Goal: Information Seeking & Learning: Learn about a topic

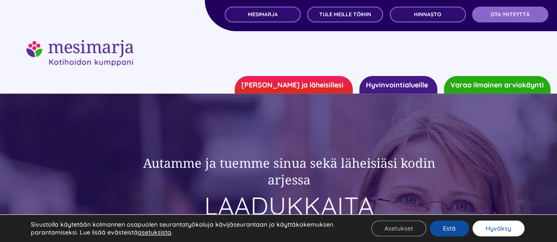
click at [491, 226] on button "Hyväksy" at bounding box center [498, 229] width 52 height 16
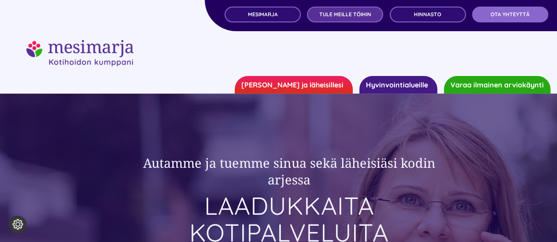
click at [333, 12] on span "TULE MEILLE TÖIHIN" at bounding box center [345, 14] width 52 height 6
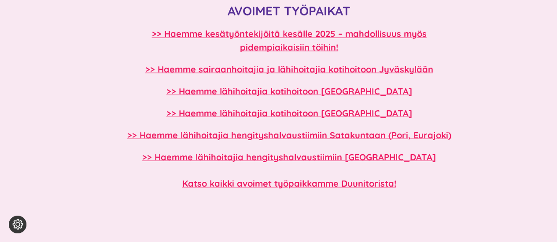
scroll to position [788, 0]
click at [180, 157] on b ">> Haemme lähihoitajia hengityshalvaustiimiin Tampereelle" at bounding box center [289, 156] width 294 height 11
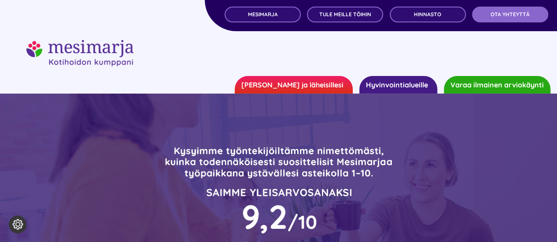
click at [110, 56] on img "mesimarjasi" at bounding box center [79, 53] width 107 height 26
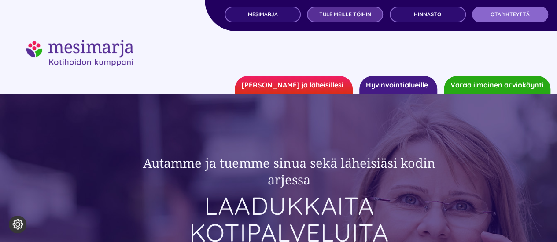
click at [326, 17] on span "TULE MEILLE TÖIHIN" at bounding box center [345, 14] width 52 height 6
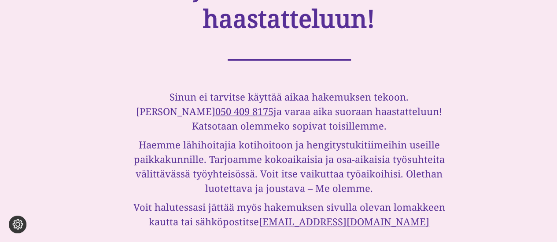
scroll to position [532, 0]
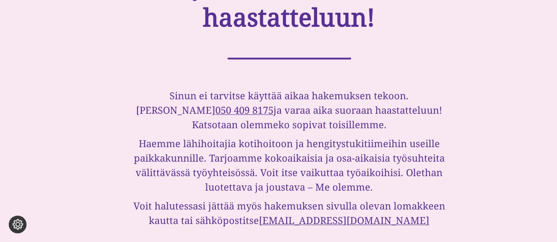
click at [375, 153] on h3 "Haemme lähihoitajia kotihoitoon ja hengitystukitiimeihin useille paikkakunnille…" at bounding box center [289, 165] width 338 height 58
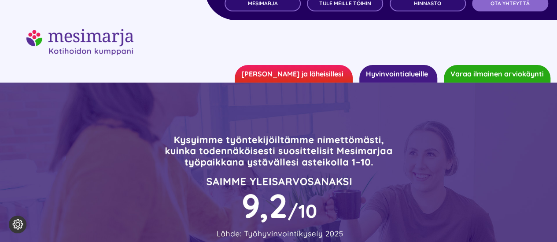
scroll to position [0, 0]
